Goal: Task Accomplishment & Management: Use online tool/utility

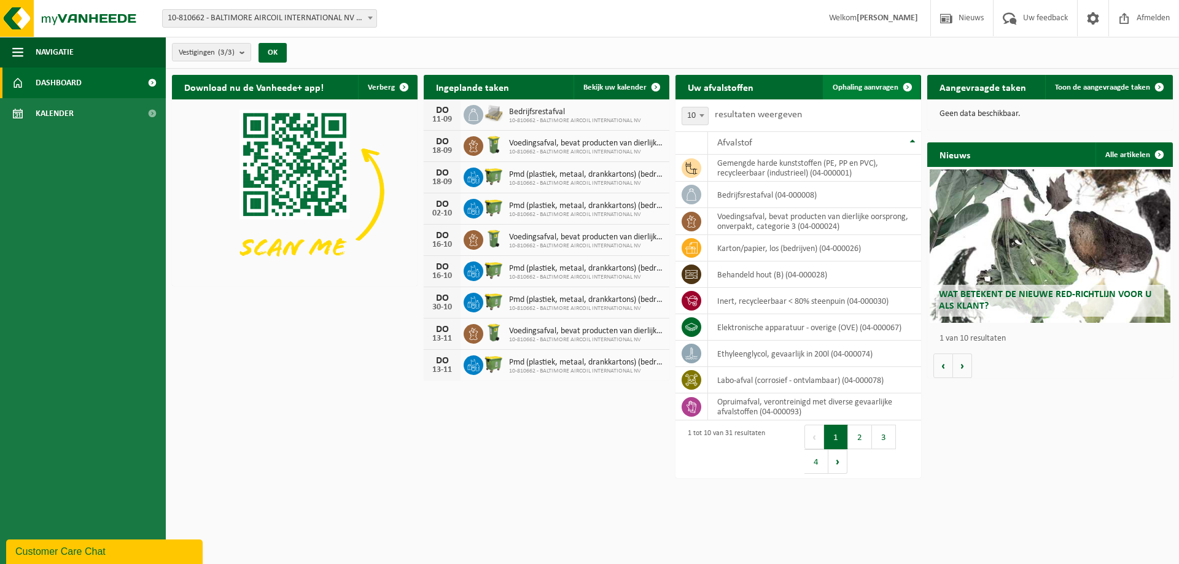
click at [906, 86] on span at bounding box center [907, 87] width 25 height 25
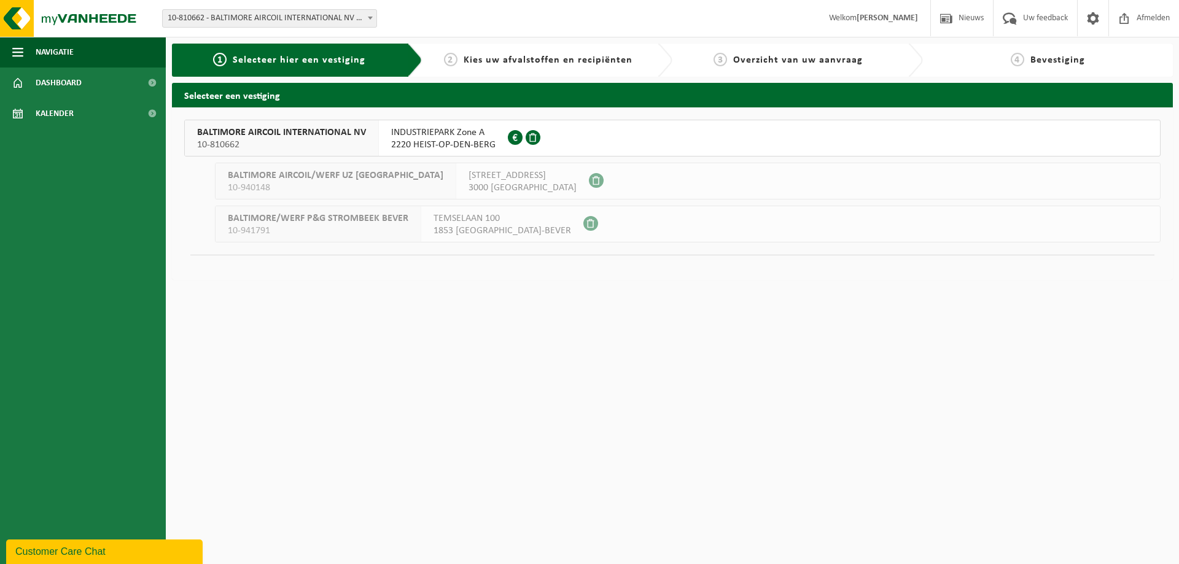
click at [268, 138] on span "BALTIMORE AIRCOIL INTERNATIONAL NV" at bounding box center [281, 132] width 169 height 12
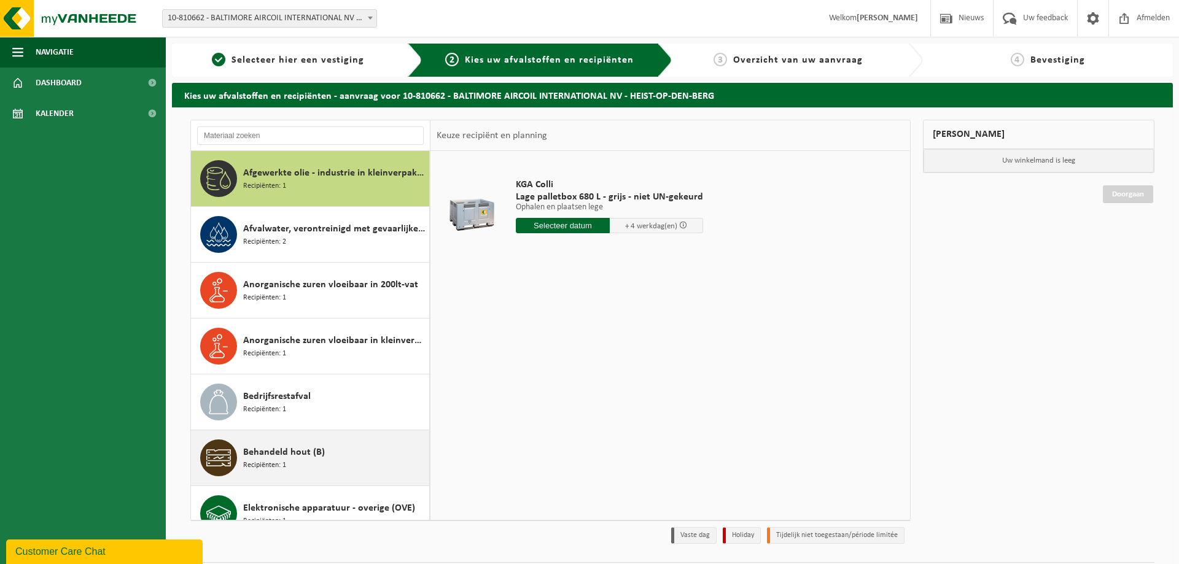
click at [290, 454] on span "Behandeld hout (B)" at bounding box center [284, 452] width 82 height 15
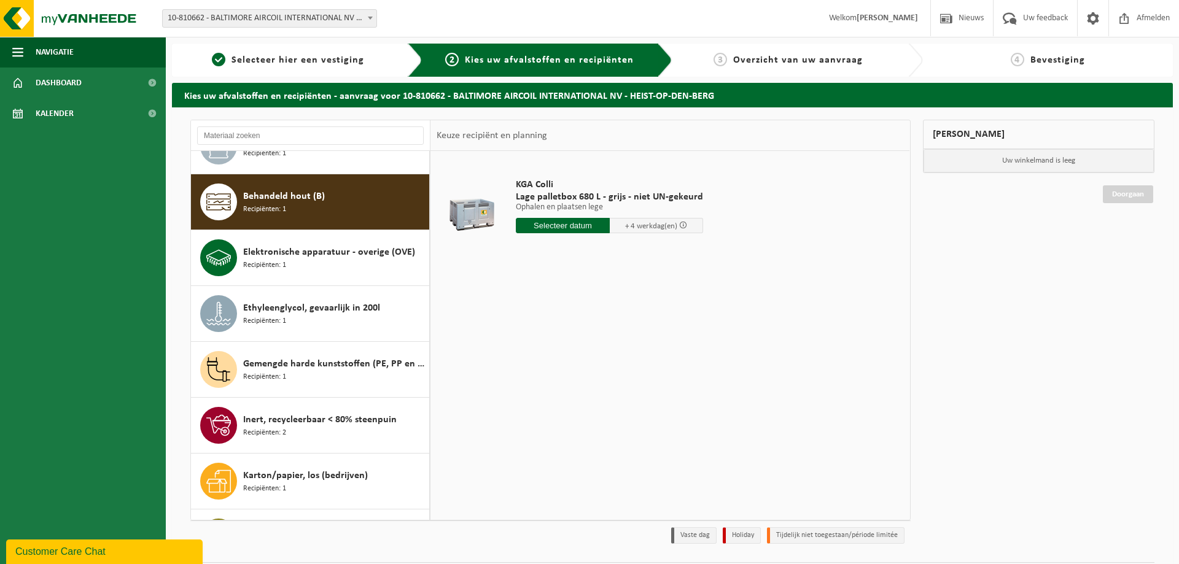
scroll to position [279, 0]
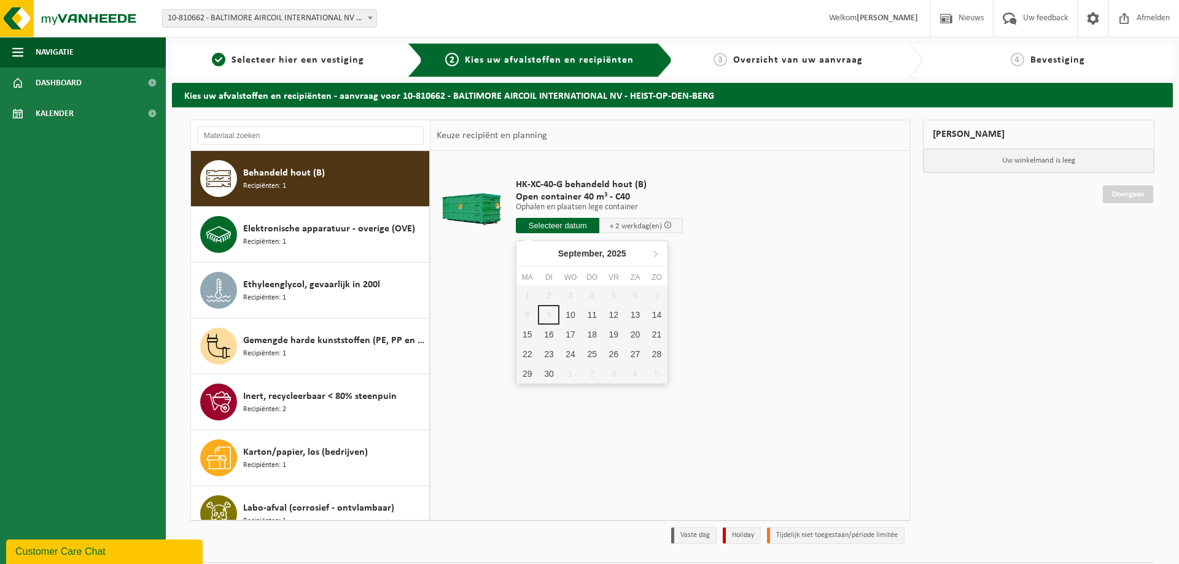
click at [561, 223] on input "text" at bounding box center [557, 225] width 83 height 15
click at [572, 316] on div "10" at bounding box center [569, 315] width 21 height 20
type input "Van 2025-09-10"
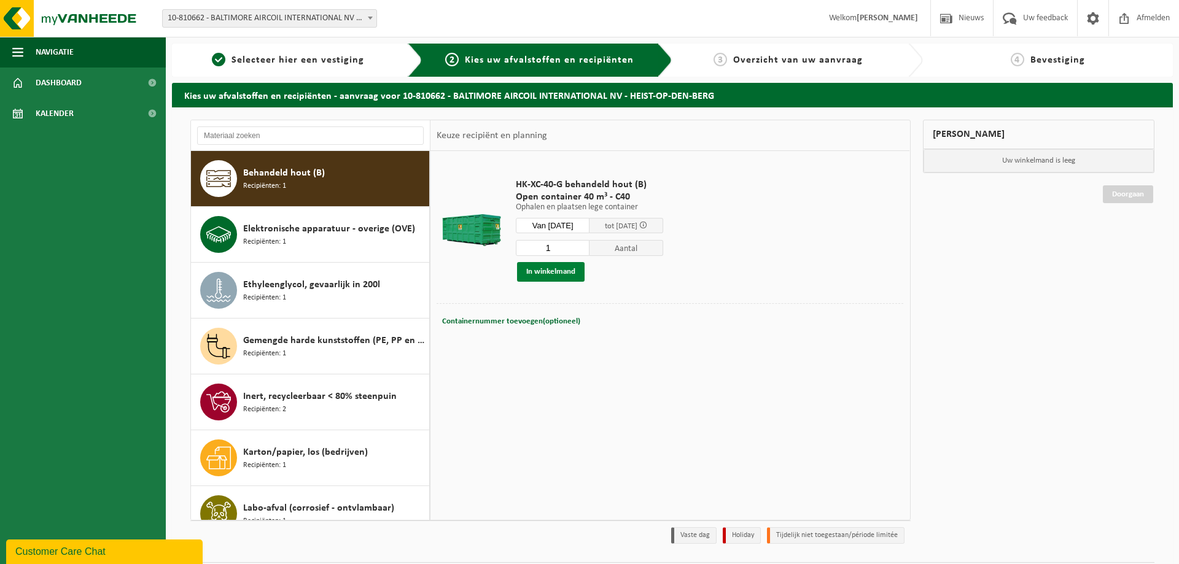
click at [546, 269] on button "In winkelmand" at bounding box center [551, 272] width 68 height 20
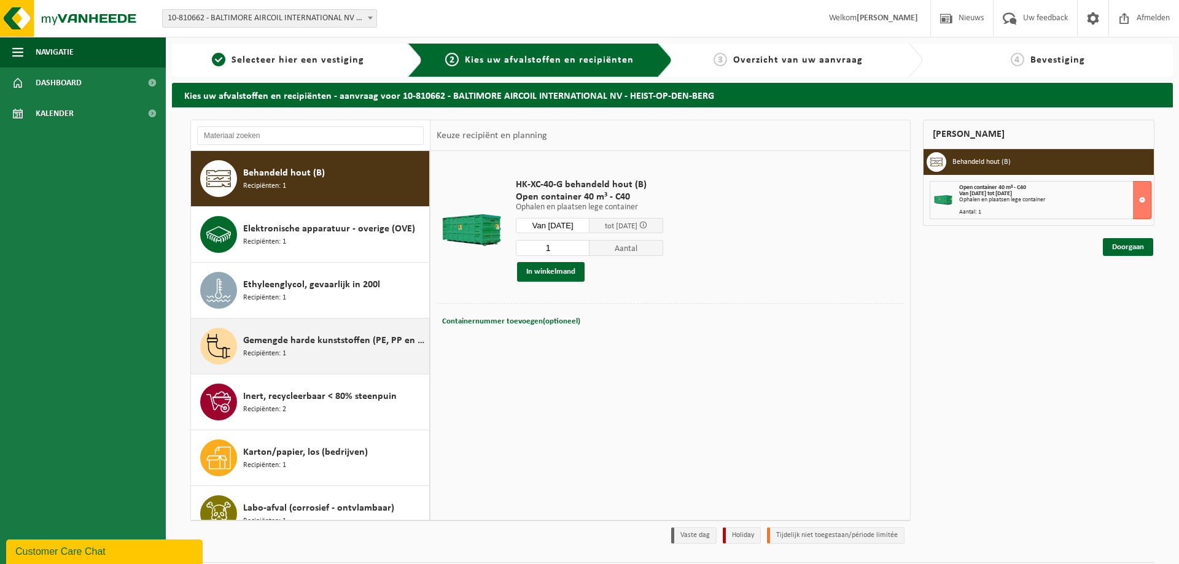
click at [287, 340] on span "Gemengde harde kunststoffen (PE, PP en PVC), recycleerbaar (industrieel)" at bounding box center [334, 340] width 183 height 15
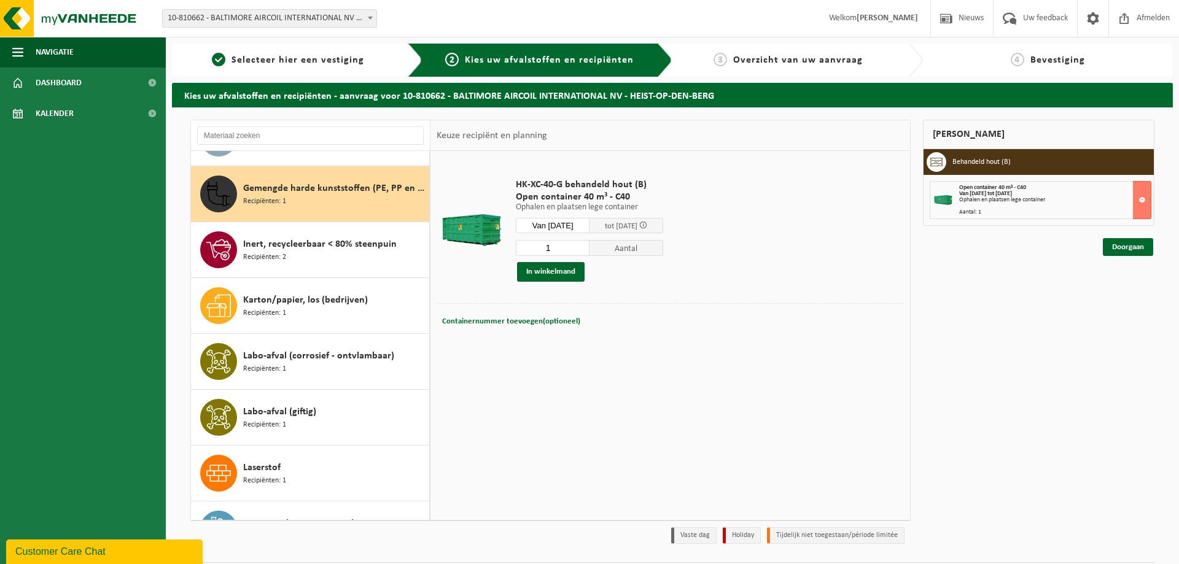
scroll to position [447, 0]
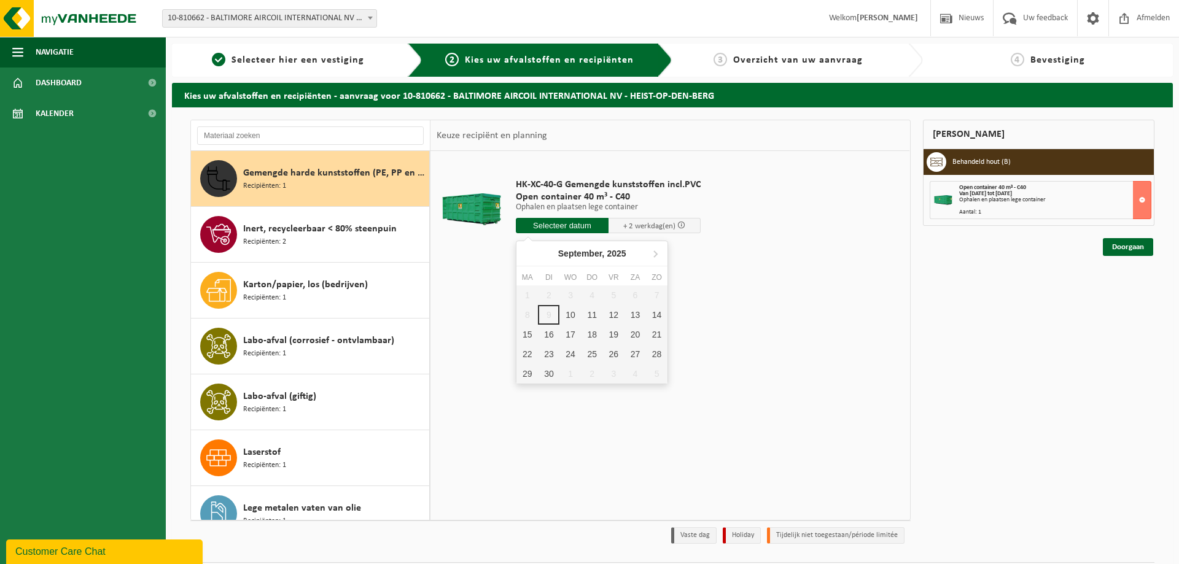
click at [557, 228] on input "text" at bounding box center [562, 225] width 93 height 15
click at [571, 316] on div "10" at bounding box center [569, 315] width 21 height 20
type input "Van 2025-09-10"
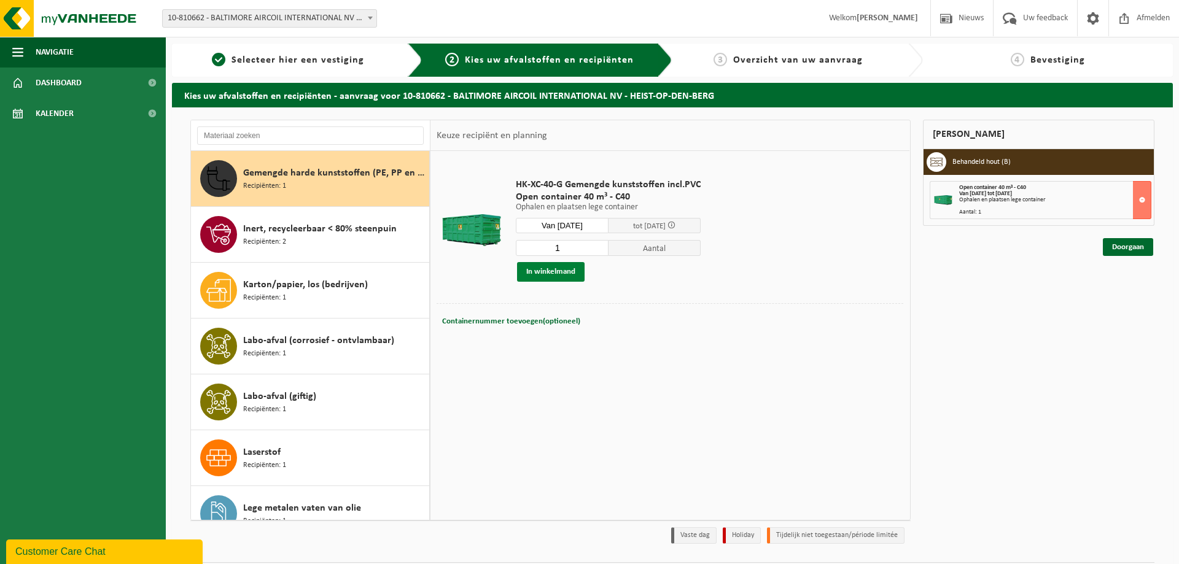
click at [559, 271] on button "In winkelmand" at bounding box center [551, 272] width 68 height 20
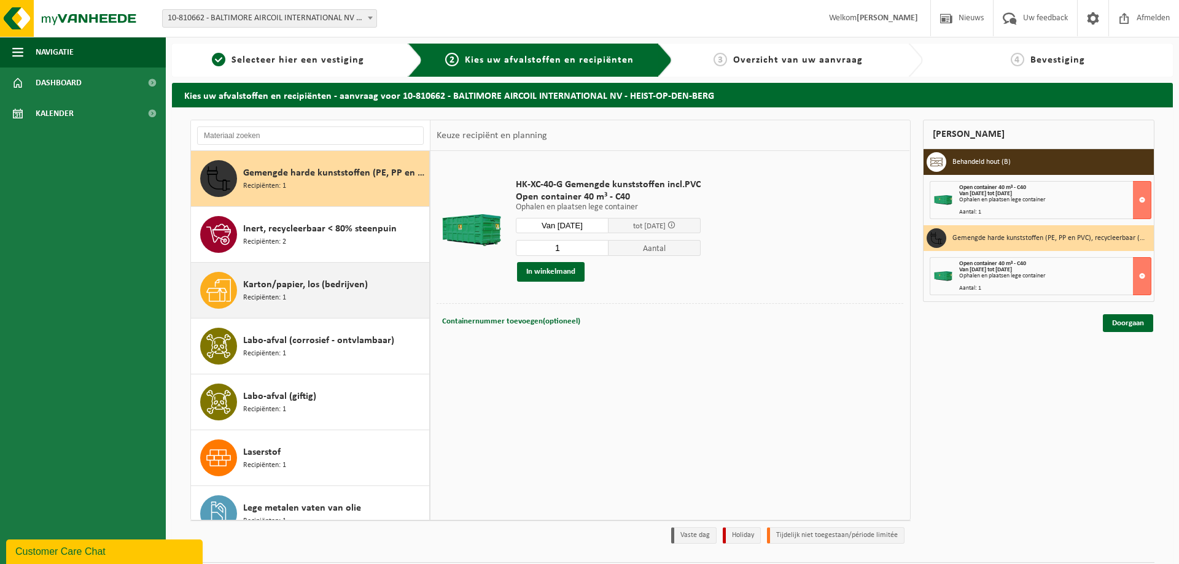
click at [316, 290] on span "Karton/papier, los (bedrijven)" at bounding box center [305, 285] width 125 height 15
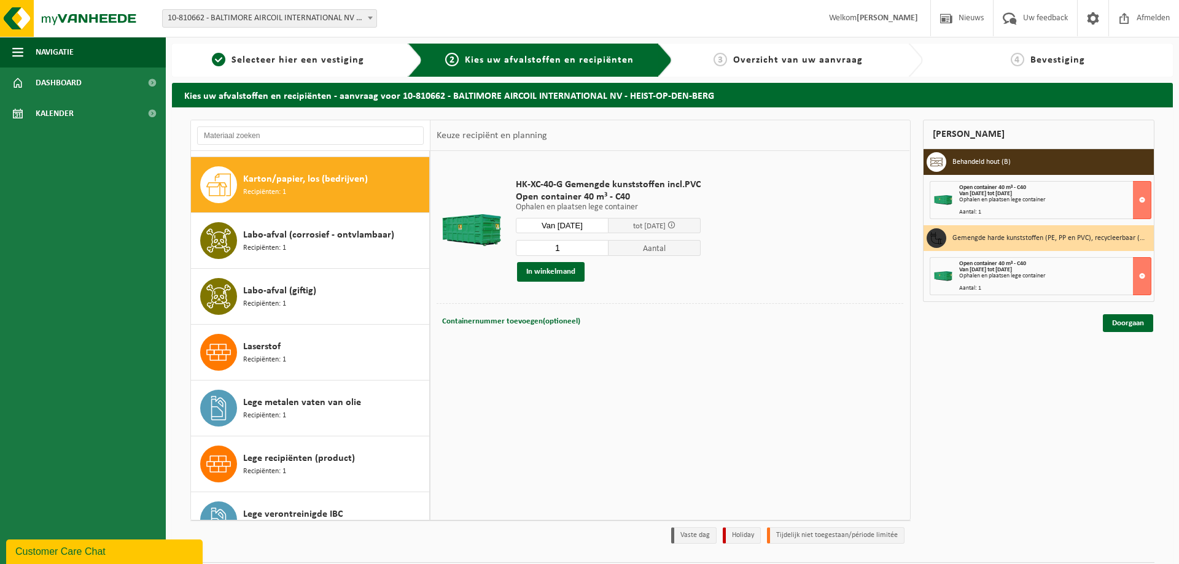
scroll to position [559, 0]
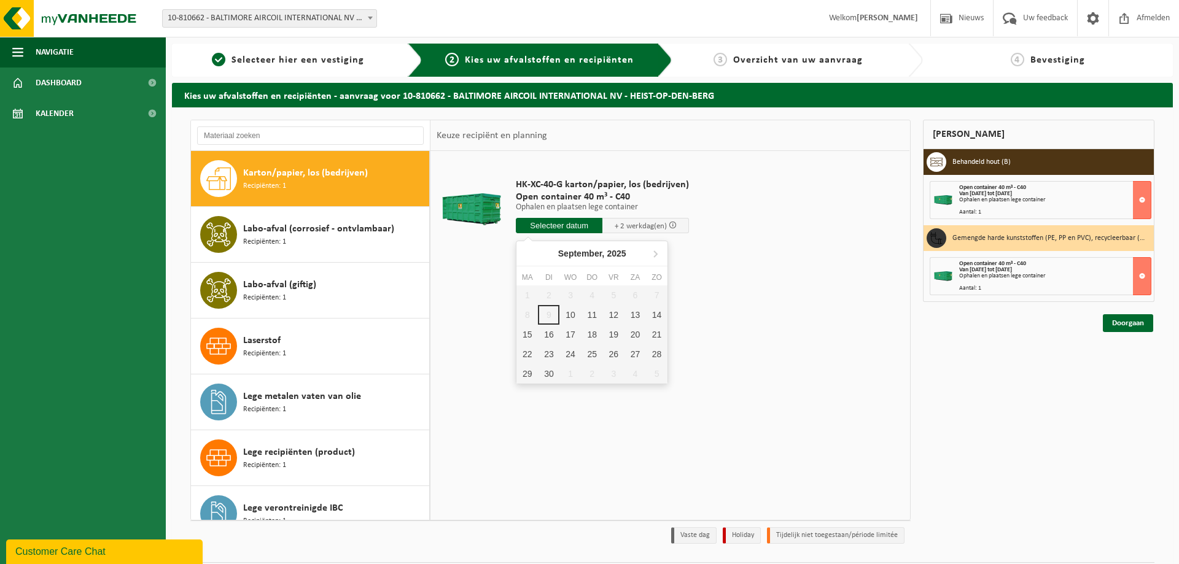
click at [538, 228] on input "text" at bounding box center [559, 225] width 87 height 15
click at [570, 314] on div "10" at bounding box center [569, 315] width 21 height 20
type input "Van 2025-09-10"
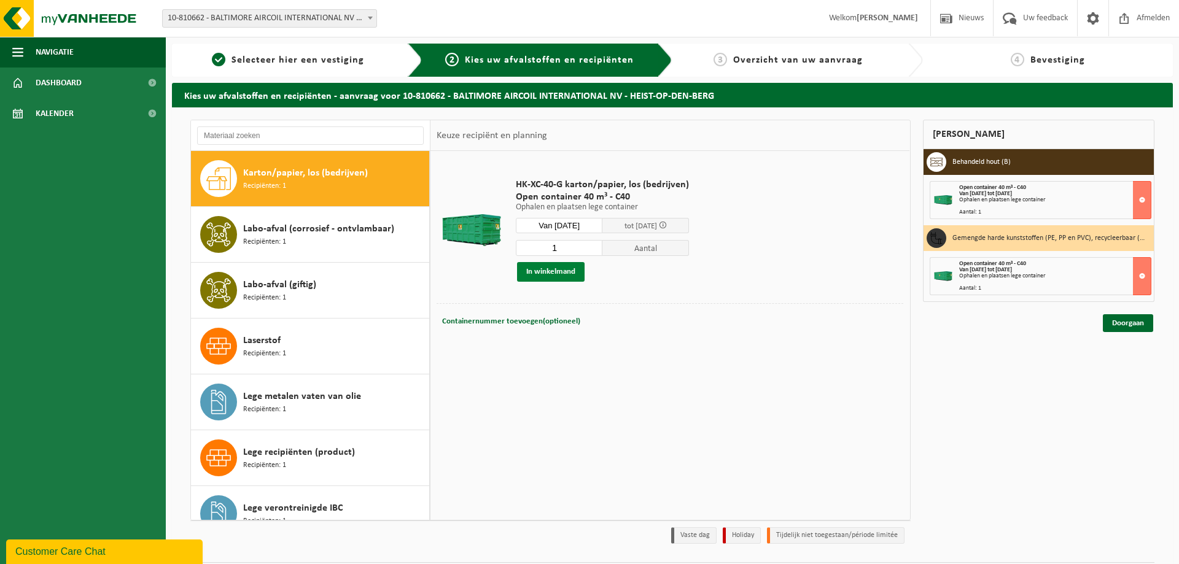
click at [557, 269] on button "In winkelmand" at bounding box center [551, 272] width 68 height 20
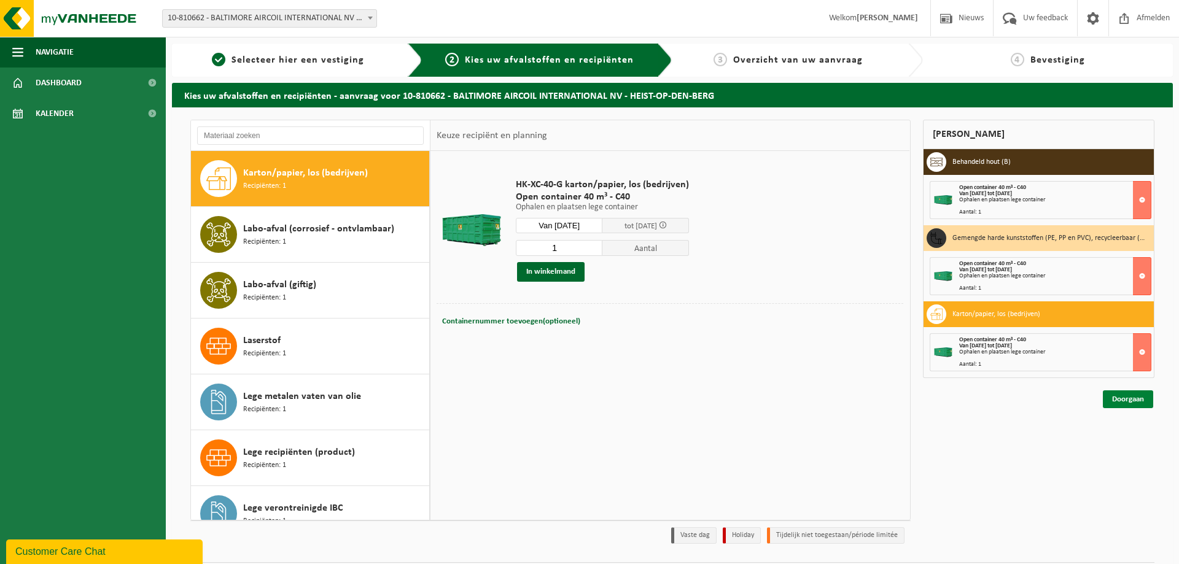
click at [1130, 399] on link "Doorgaan" at bounding box center [1128, 399] width 50 height 18
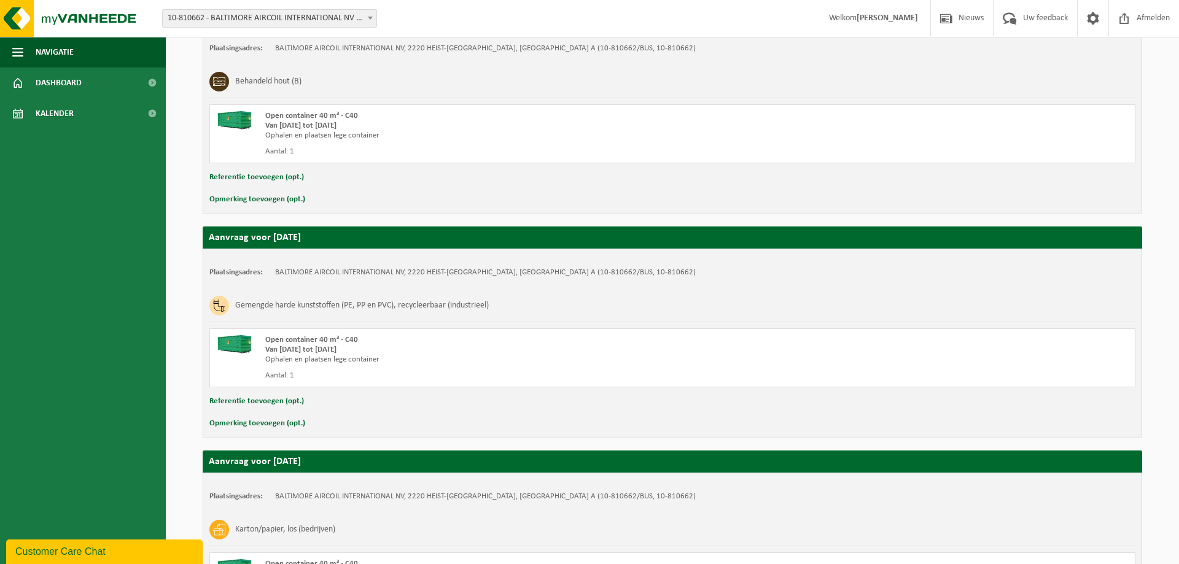
scroll to position [405, 0]
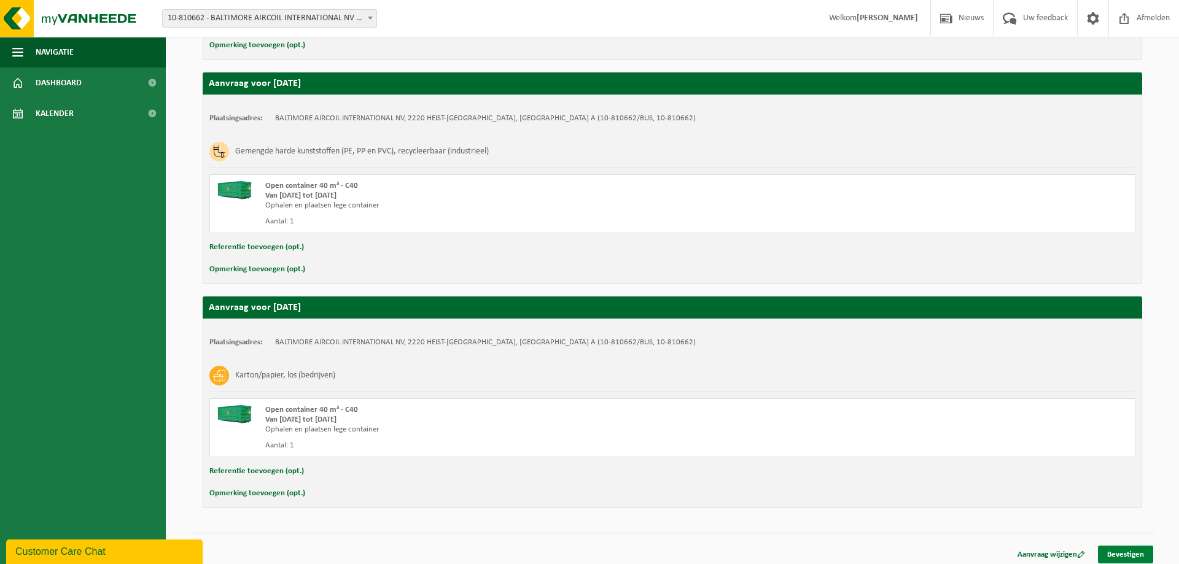
click at [1122, 553] on link "Bevestigen" at bounding box center [1125, 555] width 55 height 18
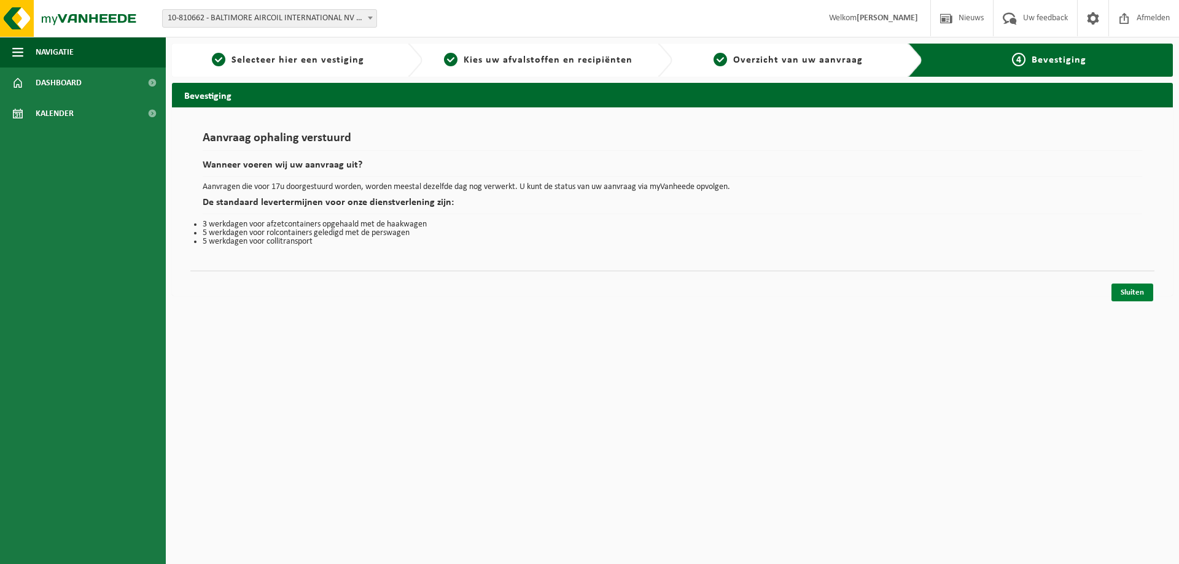
click at [1130, 293] on link "Sluiten" at bounding box center [1132, 293] width 42 height 18
